Goal: Find contact information: Find contact information

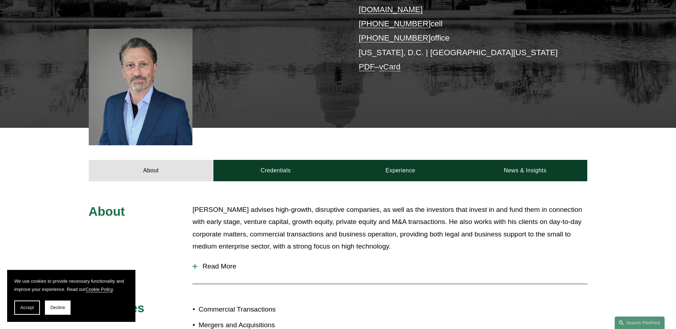
scroll to position [178, 0]
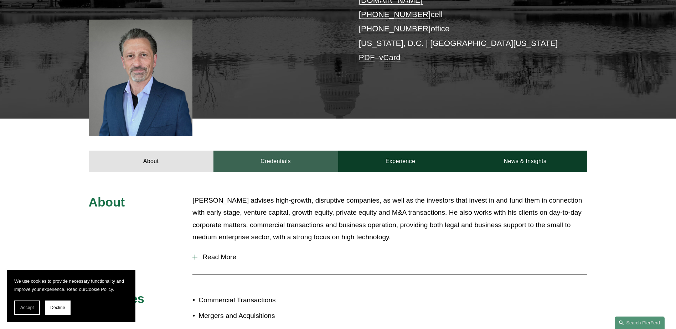
click at [271, 153] on link "Credentials" at bounding box center [275, 161] width 125 height 21
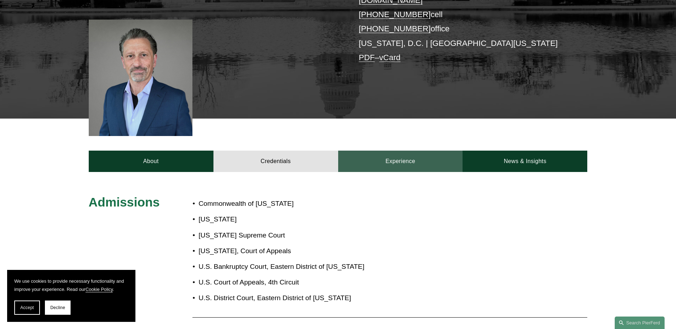
click at [387, 151] on link "Experience" at bounding box center [400, 161] width 125 height 21
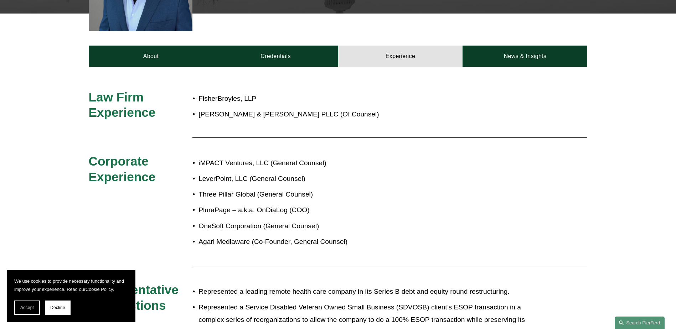
scroll to position [285, 0]
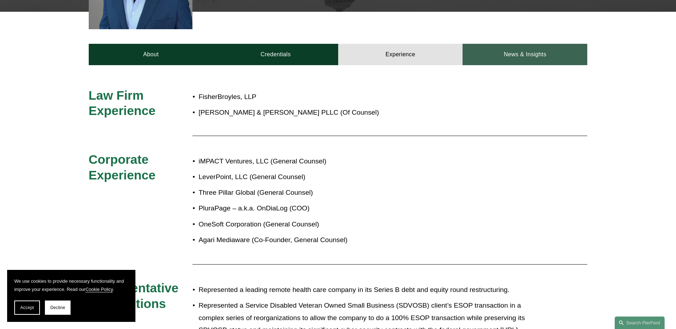
click at [518, 44] on link "News & Insights" at bounding box center [524, 54] width 125 height 21
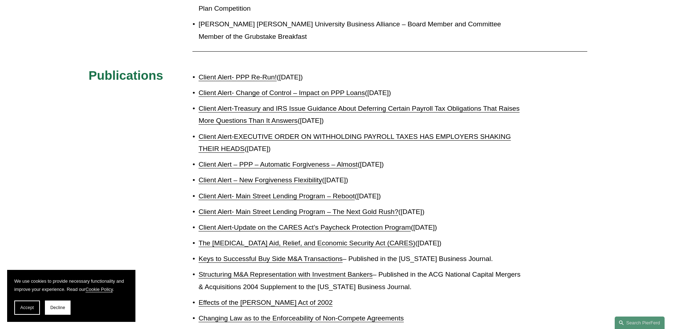
scroll to position [463, 0]
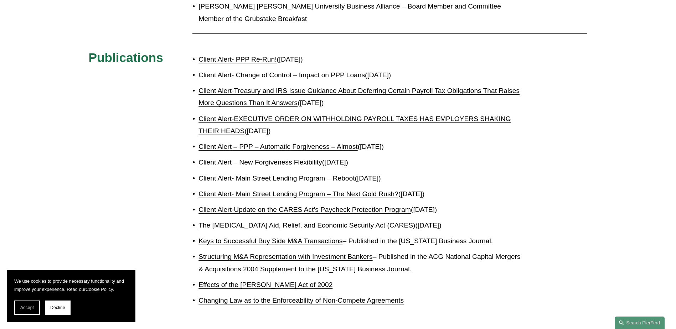
drag, startPoint x: 531, startPoint y: 144, endPoint x: 596, endPoint y: 83, distance: 89.4
click at [596, 83] on div "Presentations, Mentor and Teaching Experience Mentor — AccelerateDC Venture Men…" at bounding box center [338, 114] width 676 height 408
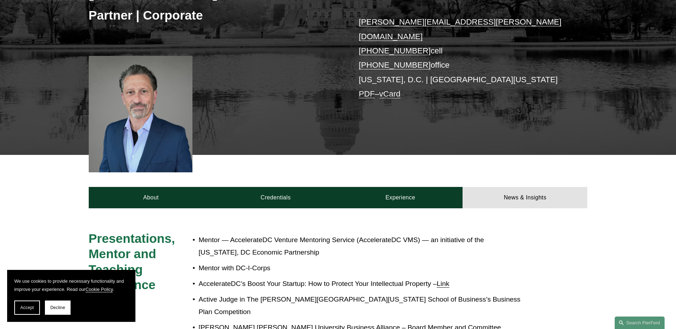
scroll to position [142, 0]
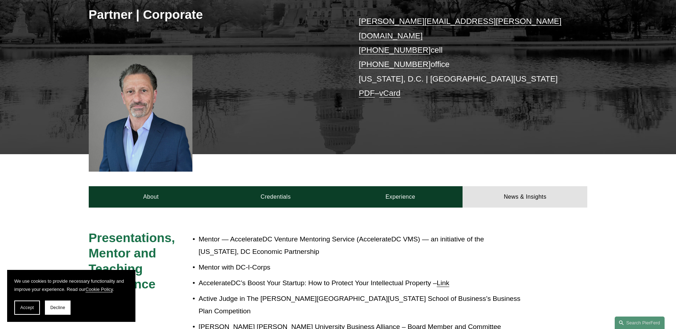
click at [147, 135] on div at bounding box center [141, 113] width 104 height 116
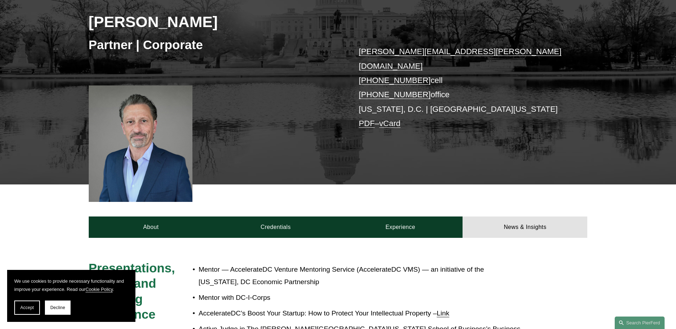
scroll to position [0, 0]
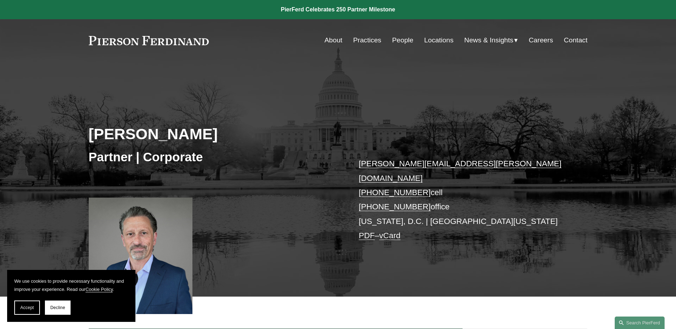
click at [327, 41] on link "About" at bounding box center [333, 40] width 18 height 14
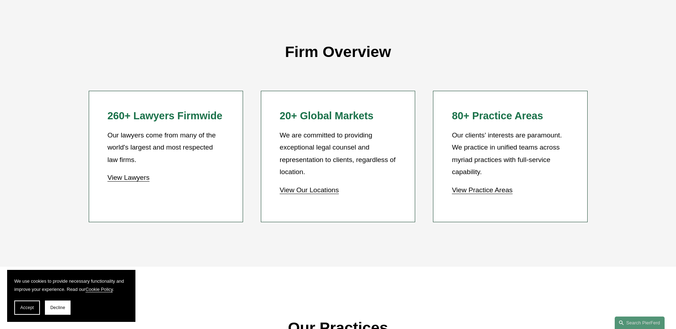
scroll to position [605, 0]
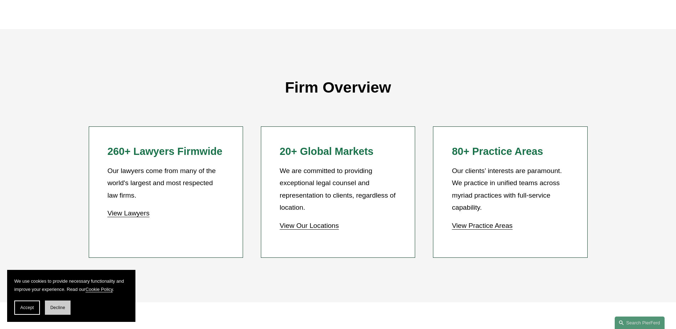
click at [55, 308] on span "Decline" at bounding box center [57, 307] width 15 height 5
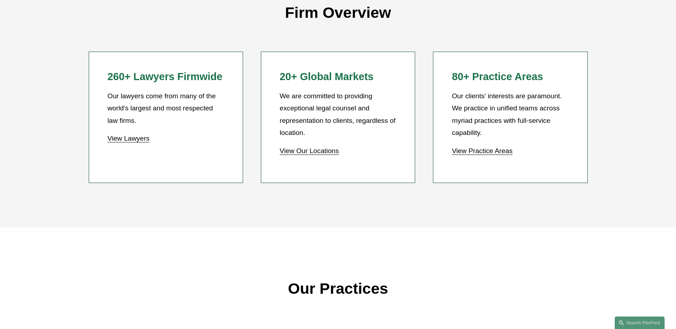
scroll to position [668, 0]
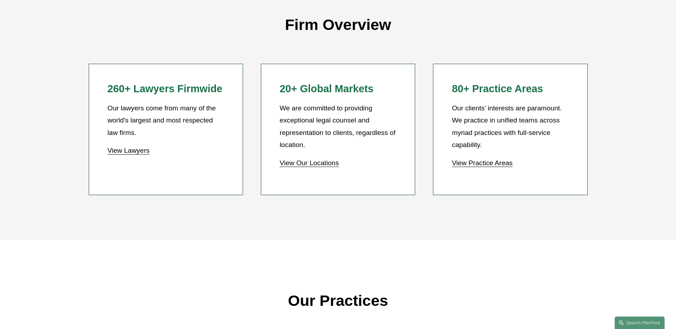
click at [136, 151] on link "View Lawyers" at bounding box center [128, 150] width 42 height 7
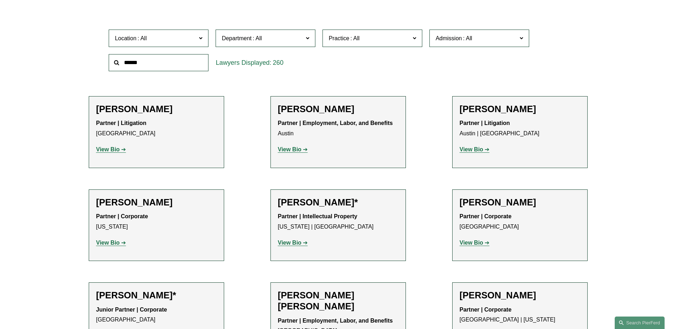
scroll to position [214, 0]
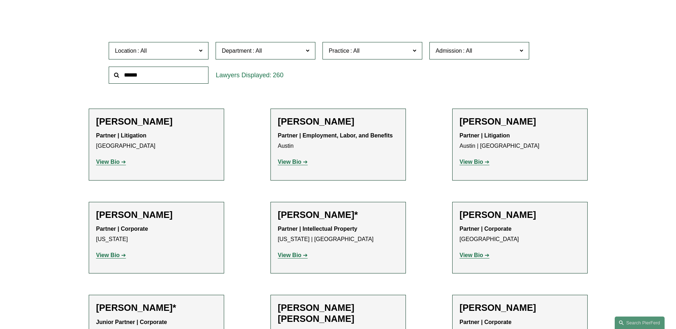
click at [199, 49] on span at bounding box center [201, 50] width 4 height 9
click at [0, 0] on link "Northern Virginia" at bounding box center [0, 0] width 0 height 0
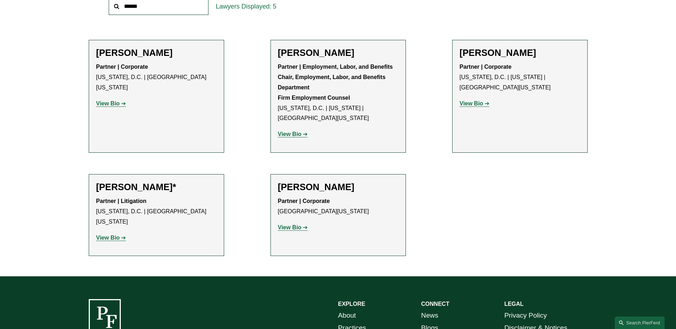
scroll to position [320, 0]
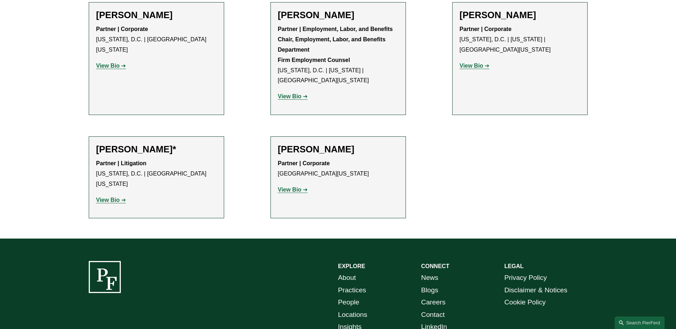
click at [293, 191] on strong "View Bio" at bounding box center [290, 190] width 24 height 6
click at [479, 66] on strong "View Bio" at bounding box center [471, 66] width 24 height 6
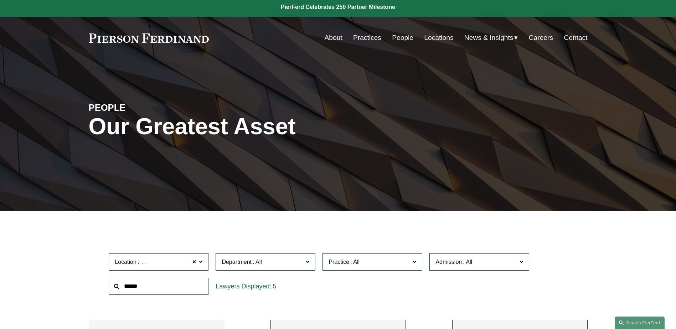
scroll to position [0, 0]
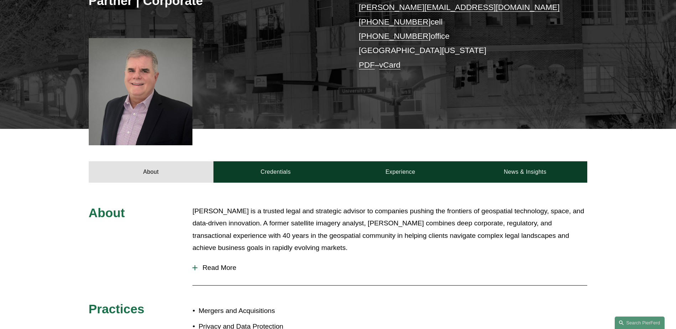
scroll to position [249, 0]
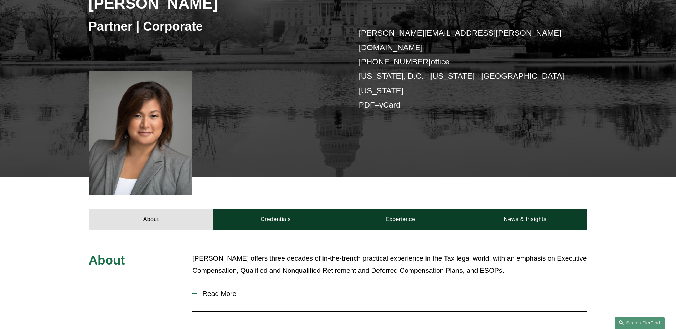
scroll to position [107, 0]
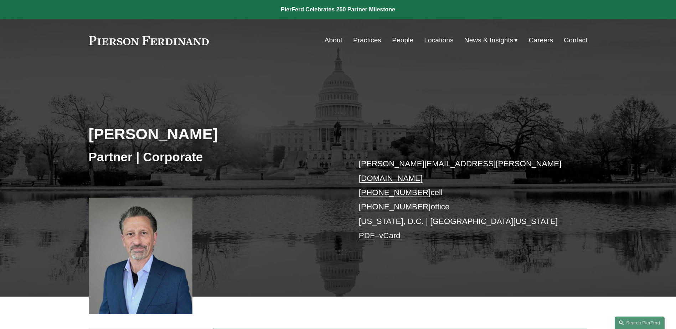
click at [546, 198] on p "[PERSON_NAME][EMAIL_ADDRESS][PERSON_NAME][DOMAIN_NAME] [PHONE_NUMBER] cell [PHO…" at bounding box center [463, 200] width 208 height 86
click at [390, 231] on link "vCard" at bounding box center [389, 235] width 21 height 9
click at [369, 231] on link "PDF" at bounding box center [367, 235] width 16 height 9
